Goal: Task Accomplishment & Management: Manage account settings

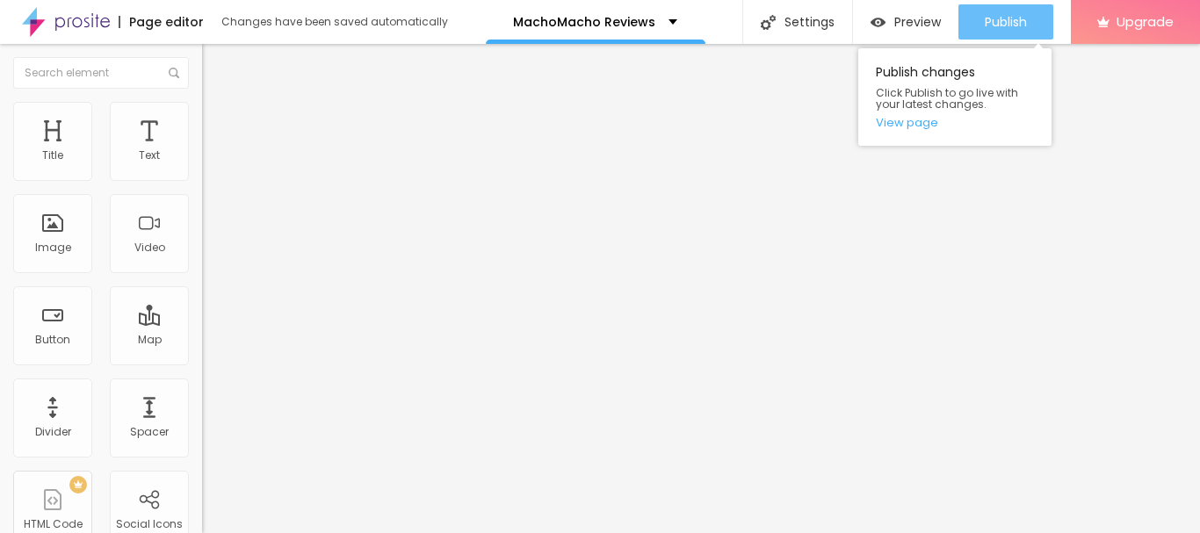
click at [1008, 15] on span "Publish" at bounding box center [1006, 22] width 42 height 14
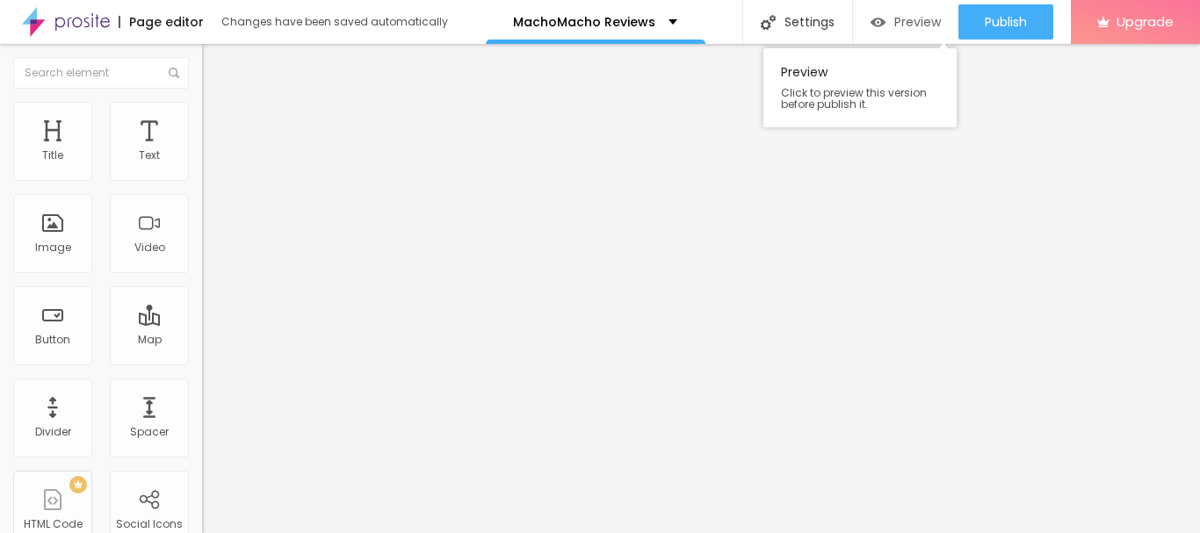
click at [904, 24] on span "Preview" at bounding box center [917, 22] width 47 height 14
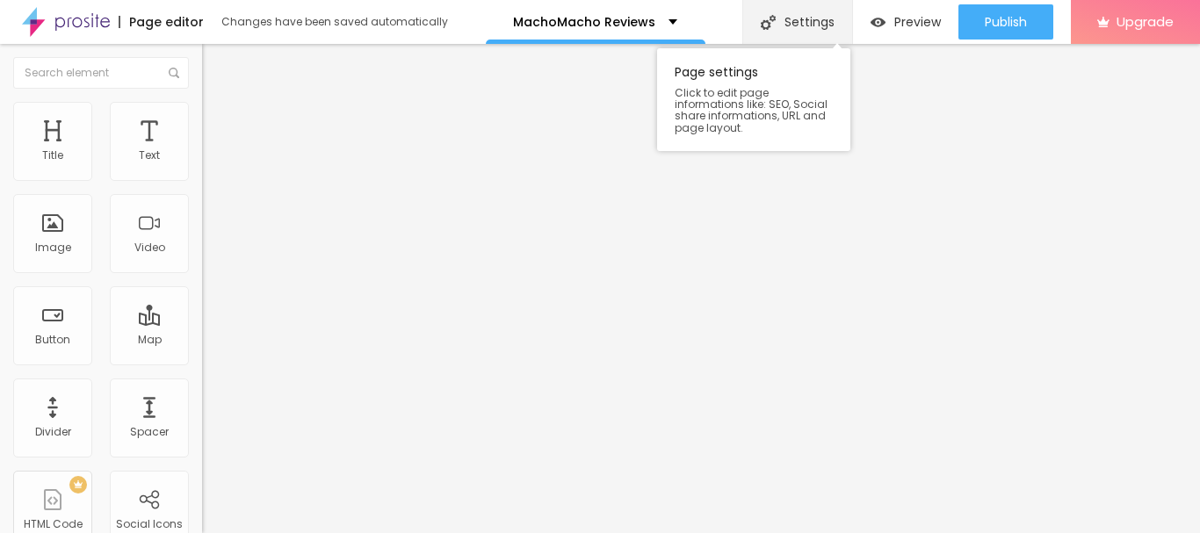
click at [812, 19] on div "Settings" at bounding box center [797, 22] width 110 height 44
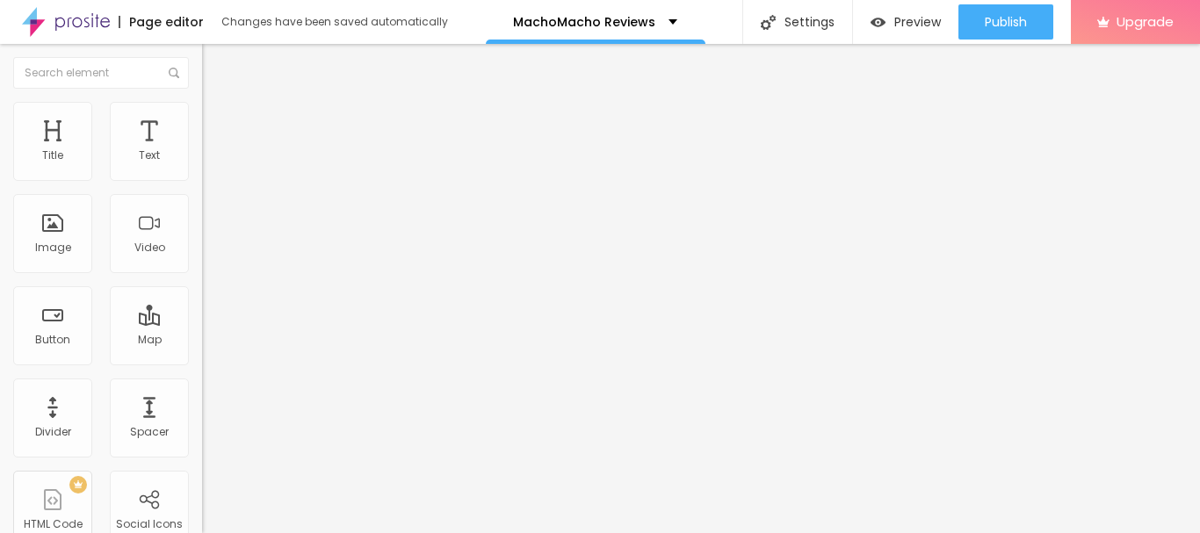
paste input "MachoMacho Capsules – Unleash Your Inner Power & Performance Naturally"
drag, startPoint x: 572, startPoint y: 165, endPoint x: 437, endPoint y: 166, distance: 134.4
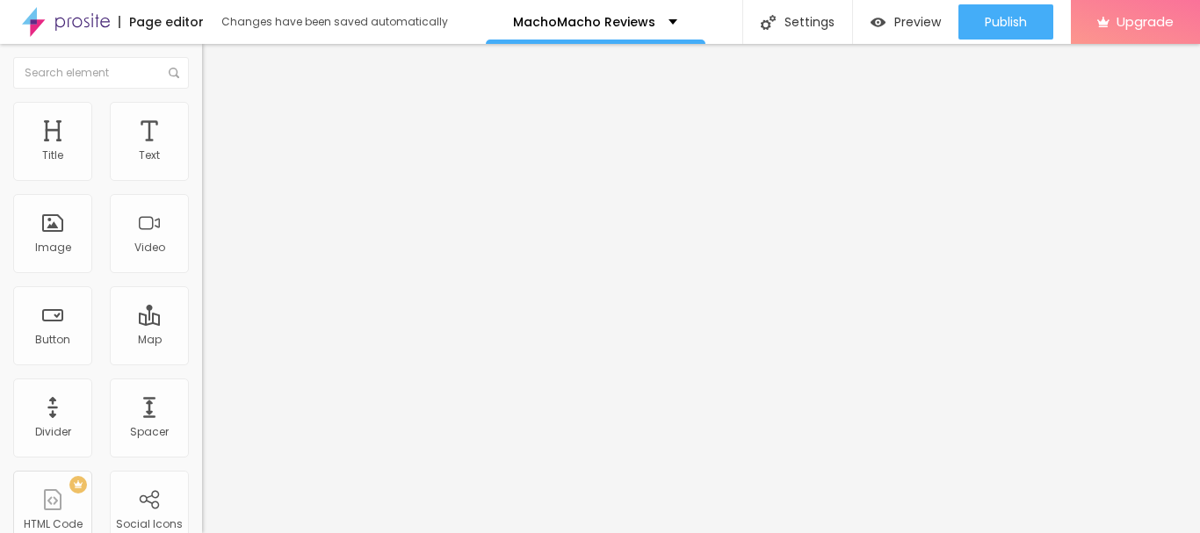
type input "MachoMacho Capsules – Unleash Your Inner Power & Performance Naturally"
paste textarea "MachoMacho Capsules"
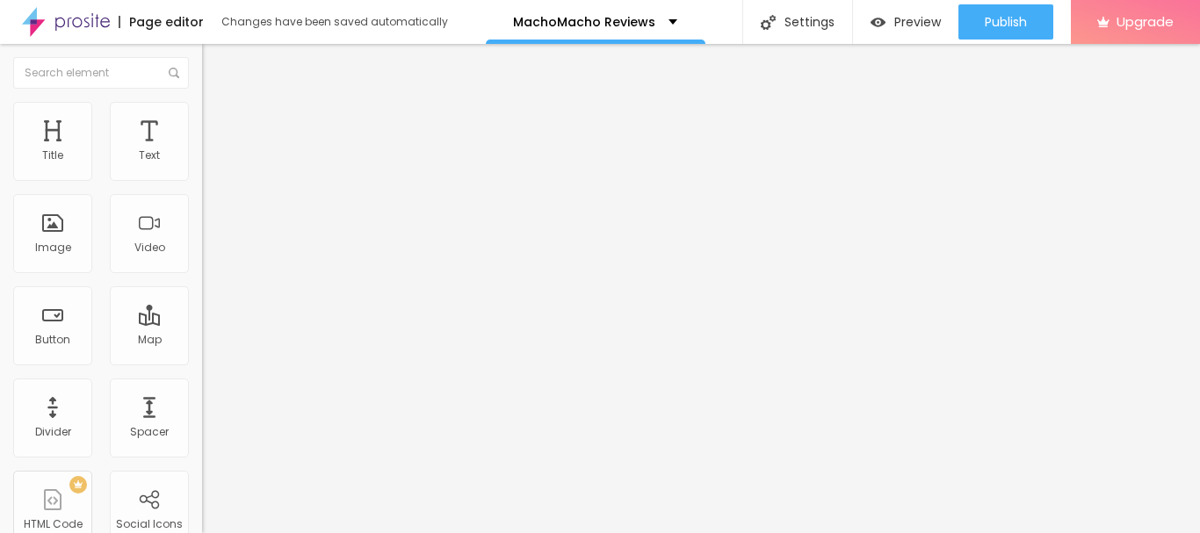
paste textarea "MachoMacho"
type textarea "MachoMacho Capsules, MachoMacho [DEMOGRAPHIC_DATA][MEDICAL_DATA]"
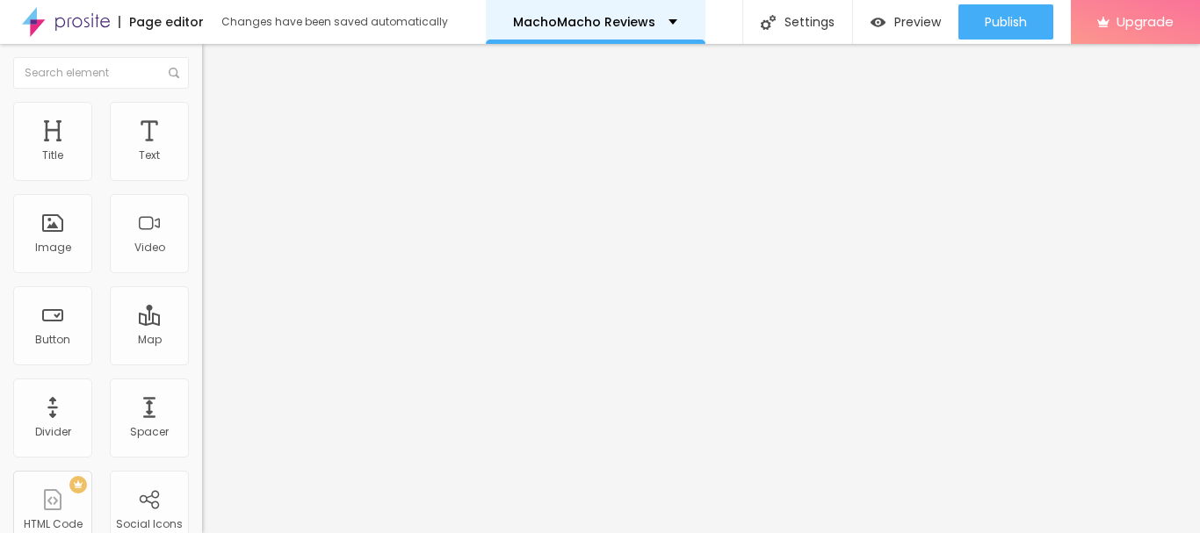
click at [576, 21] on p "MachoMacho Reviews" at bounding box center [584, 22] width 142 height 12
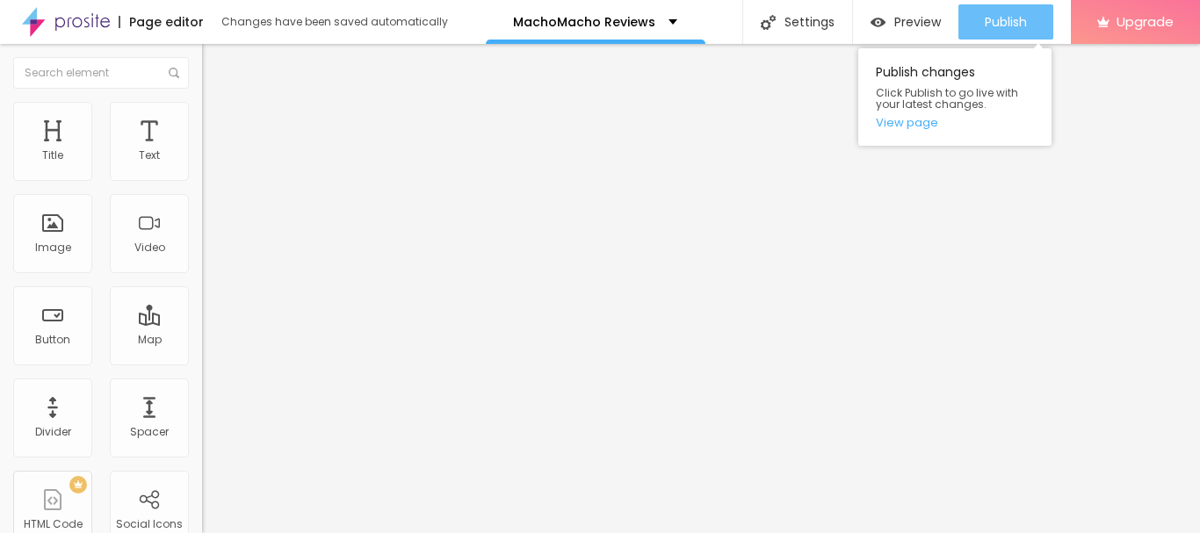
click at [1002, 12] on div "Publish" at bounding box center [1006, 21] width 42 height 35
